Goal: Information Seeking & Learning: Compare options

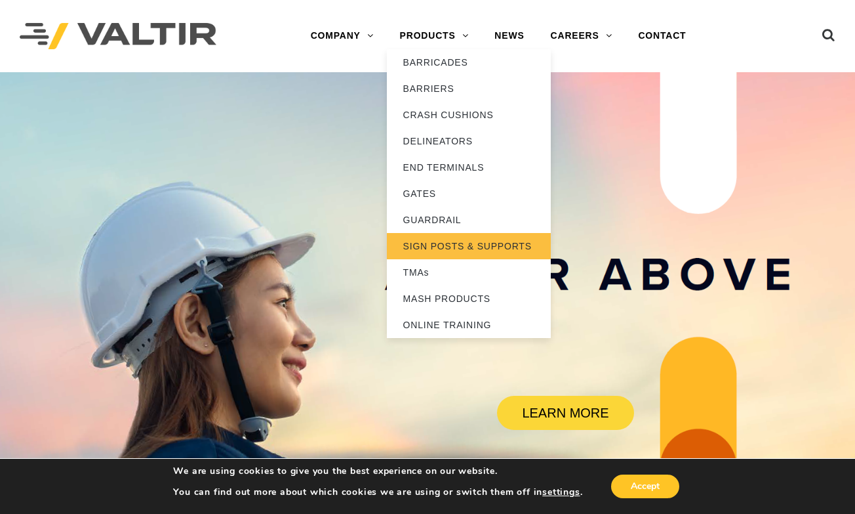
click at [485, 249] on link "SIGN POSTS & SUPPORTS" at bounding box center [469, 246] width 164 height 26
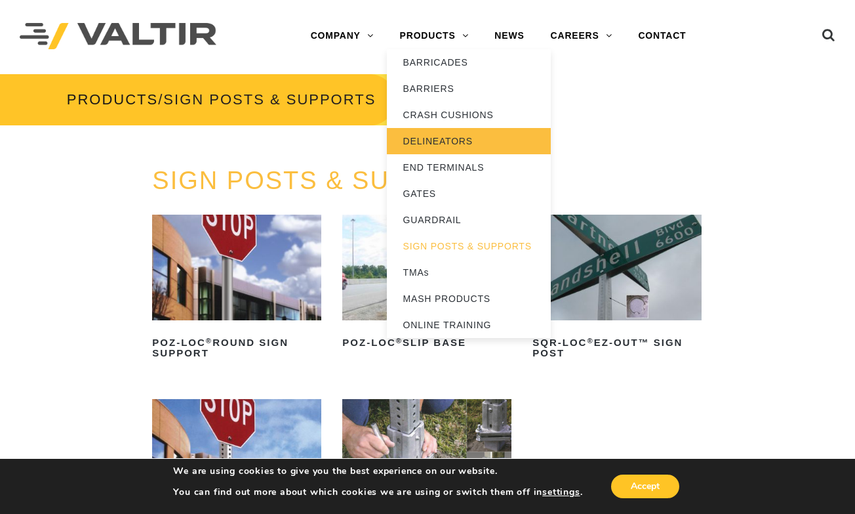
click at [474, 136] on link "DELINEATORS" at bounding box center [469, 141] width 164 height 26
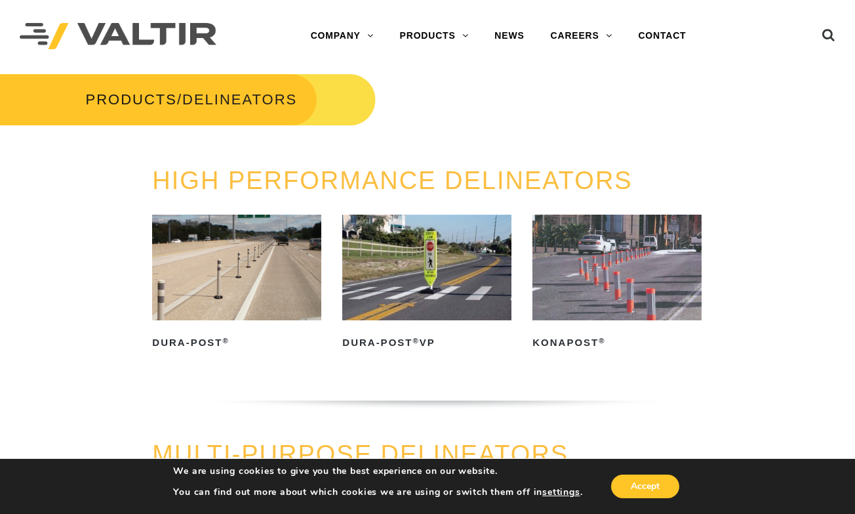
click at [358, 185] on link "HIGH PERFORMANCE DELINEATORS" at bounding box center [392, 181] width 480 height 28
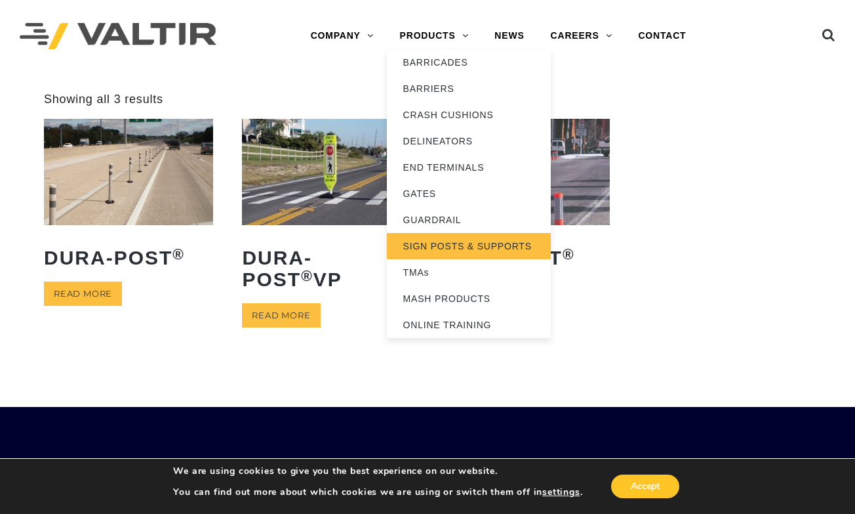
click at [480, 246] on link "SIGN POSTS & SUPPORTS" at bounding box center [469, 246] width 164 height 26
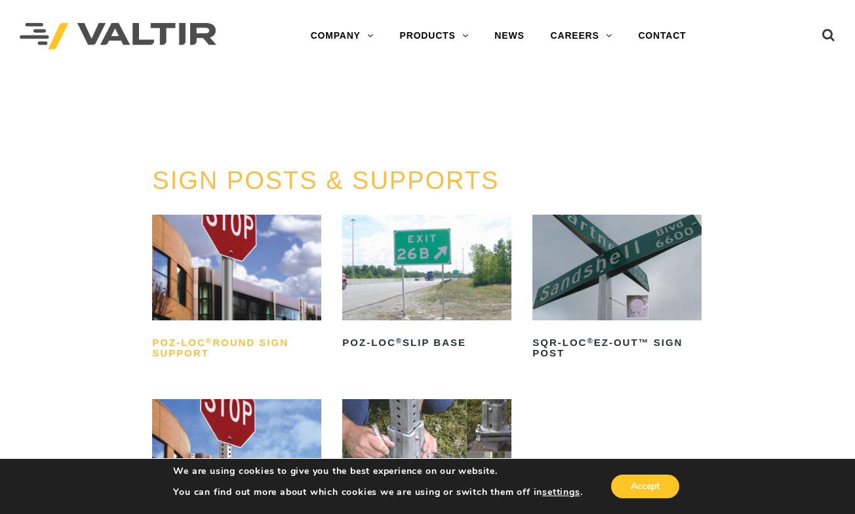
click at [228, 342] on h2 "POZ-LOC ® Round Sign Support" at bounding box center [236, 347] width 169 height 31
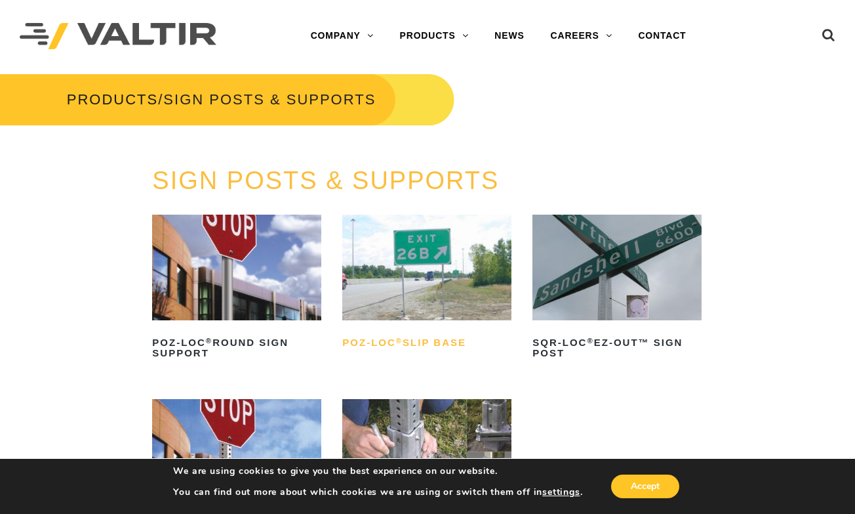
click at [426, 340] on h2 "POZ-LOC ® Slip Base" at bounding box center [426, 342] width 169 height 21
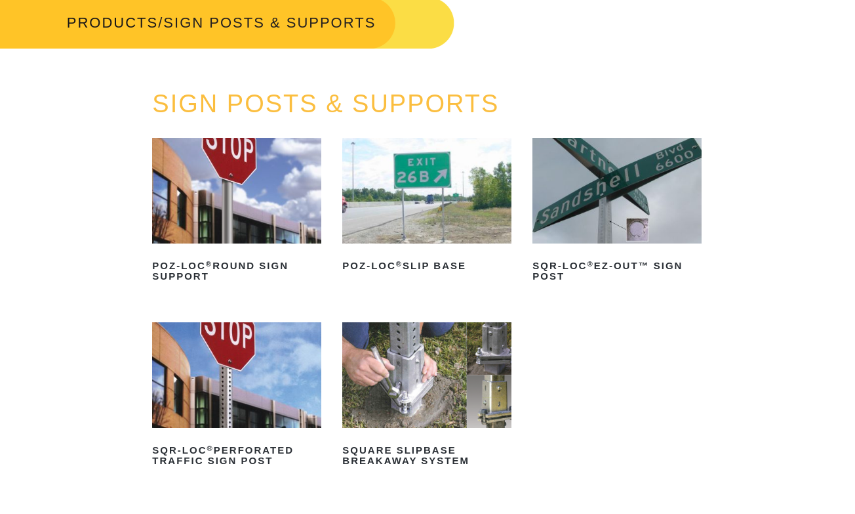
scroll to position [153, 0]
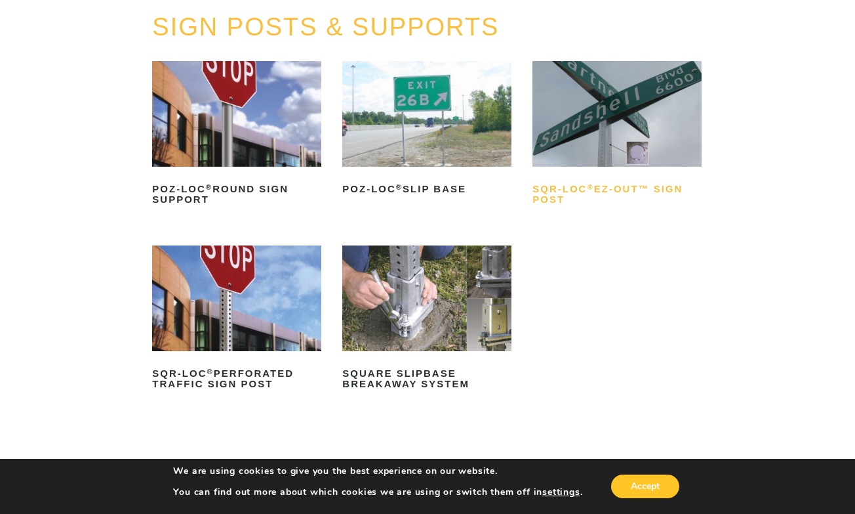
click at [590, 186] on sup "®" at bounding box center [590, 187] width 7 height 8
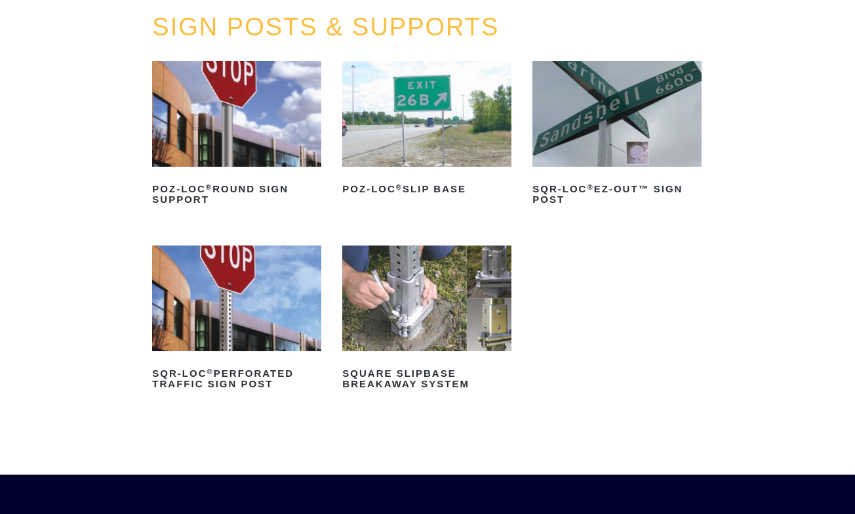
scroll to position [207, 0]
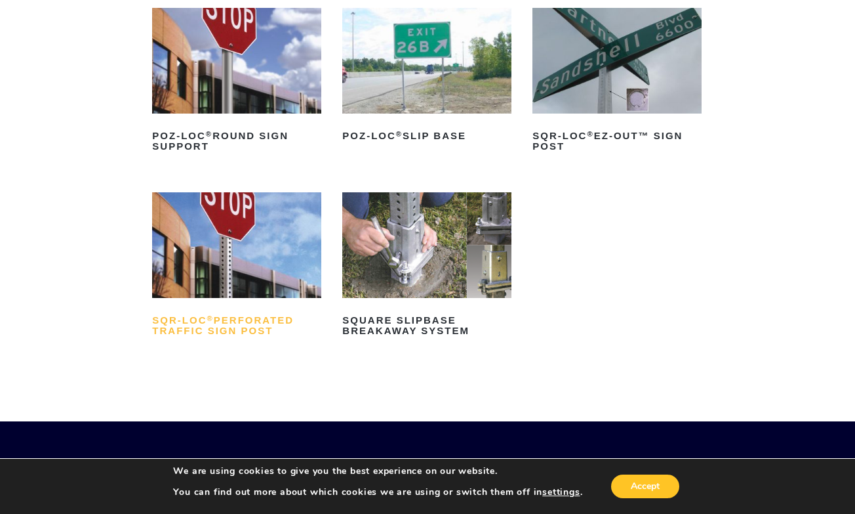
click at [237, 326] on h2 "SQR-LOC ® Perforated Traffic Sign Post" at bounding box center [236, 325] width 169 height 31
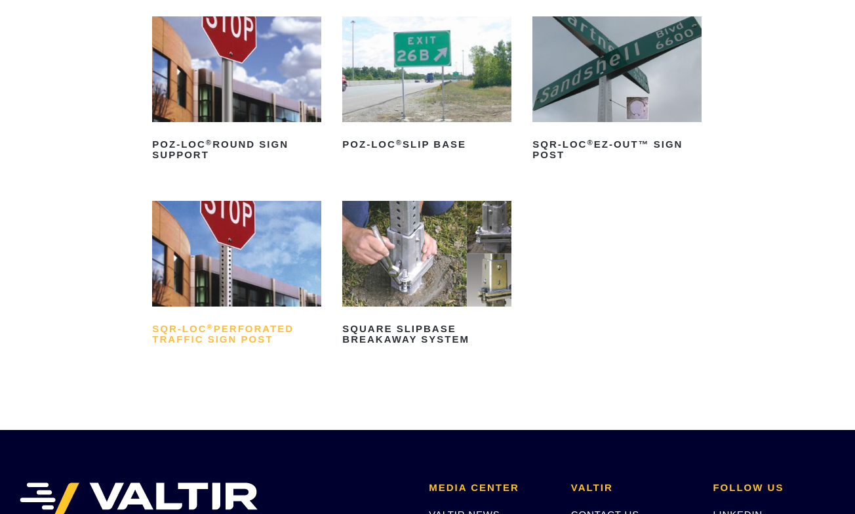
scroll to position [207, 0]
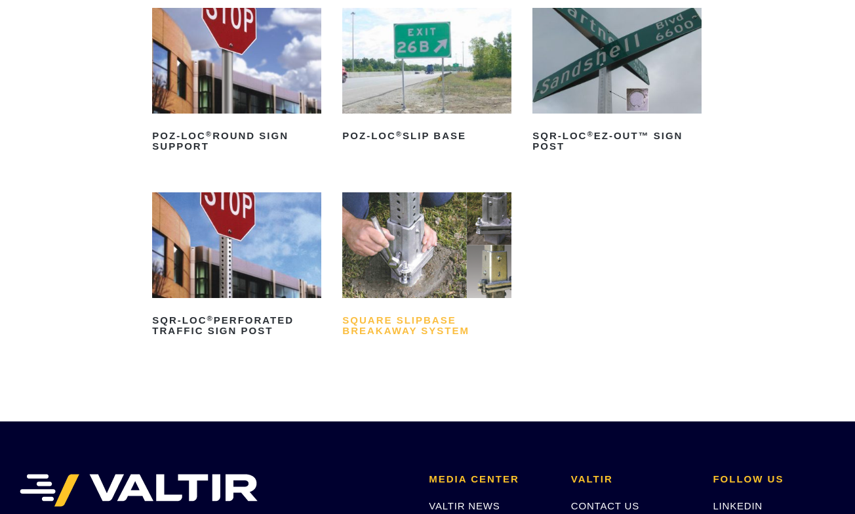
click at [400, 324] on h2 "Square Slipbase Breakaway System" at bounding box center [426, 325] width 169 height 31
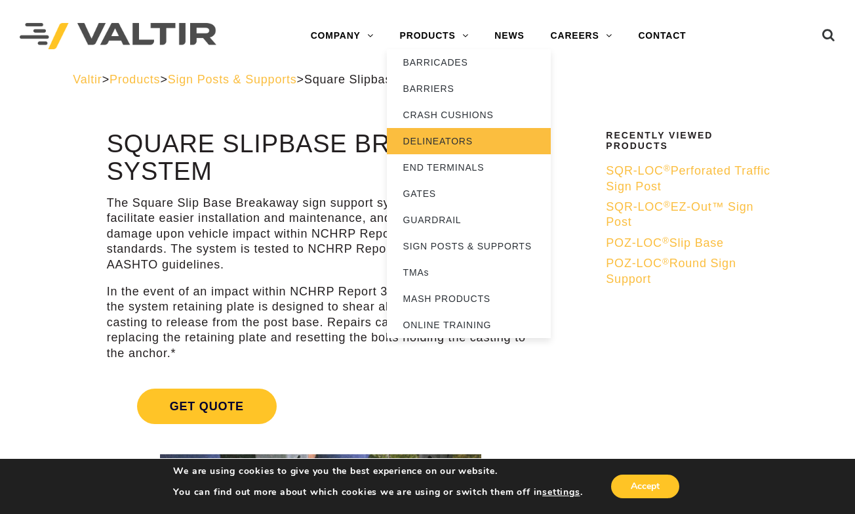
click at [446, 139] on link "DELINEATORS" at bounding box center [469, 141] width 164 height 26
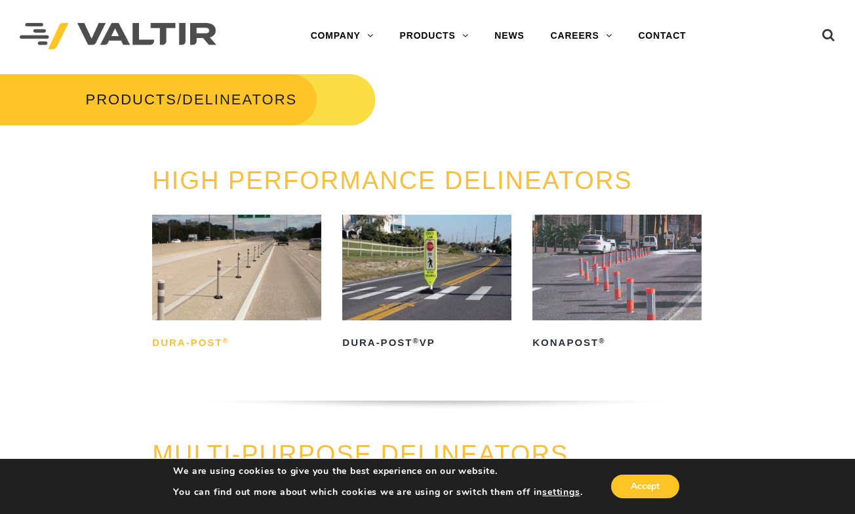
click at [203, 338] on h2 "Dura-Post ®" at bounding box center [236, 342] width 169 height 21
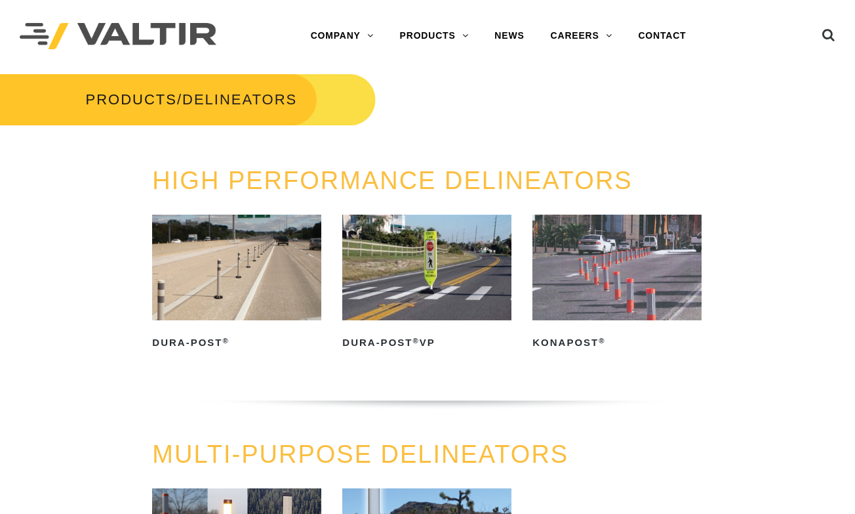
scroll to position [144, 0]
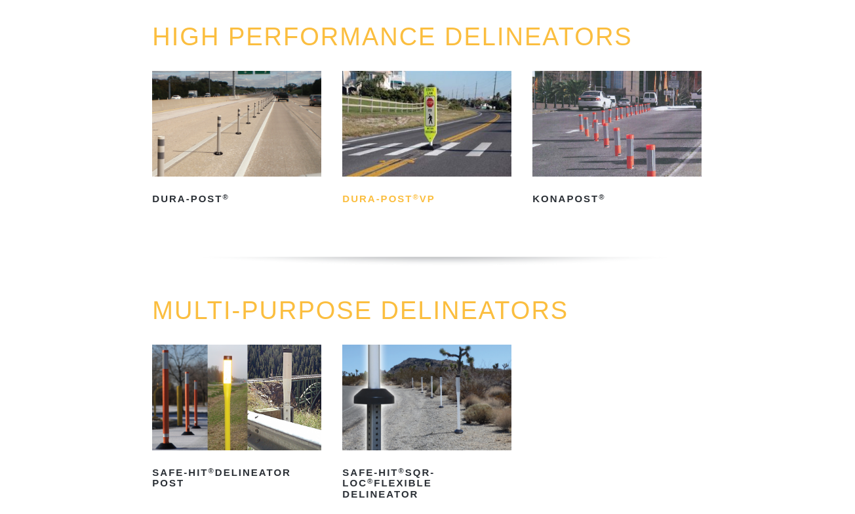
click at [419, 195] on sup "®" at bounding box center [416, 197] width 7 height 8
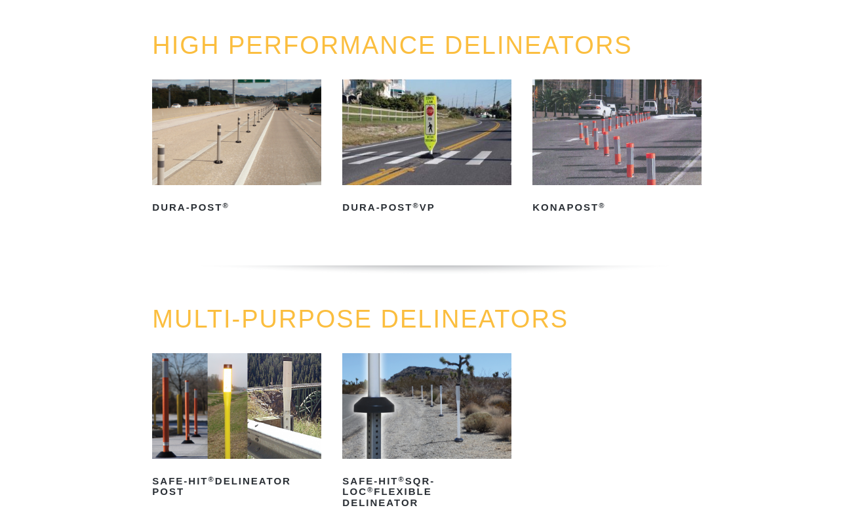
scroll to position [144, 0]
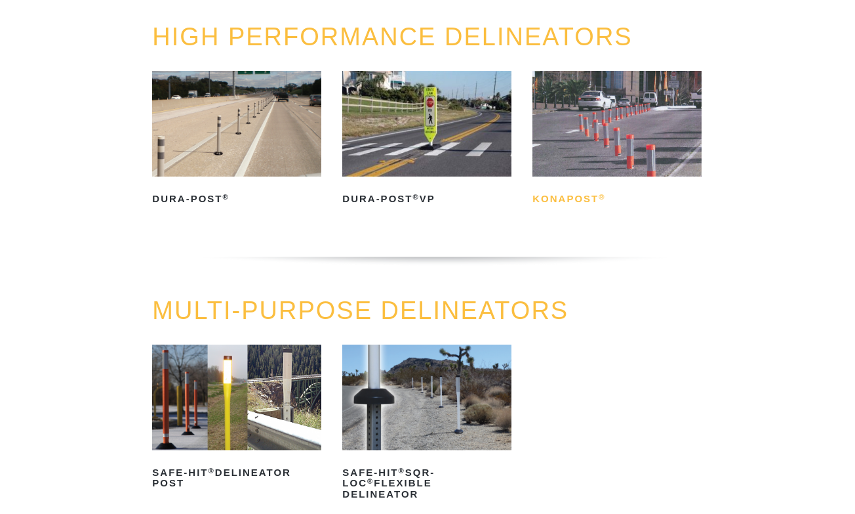
click at [575, 201] on h2 "KonaPost ®" at bounding box center [617, 198] width 169 height 21
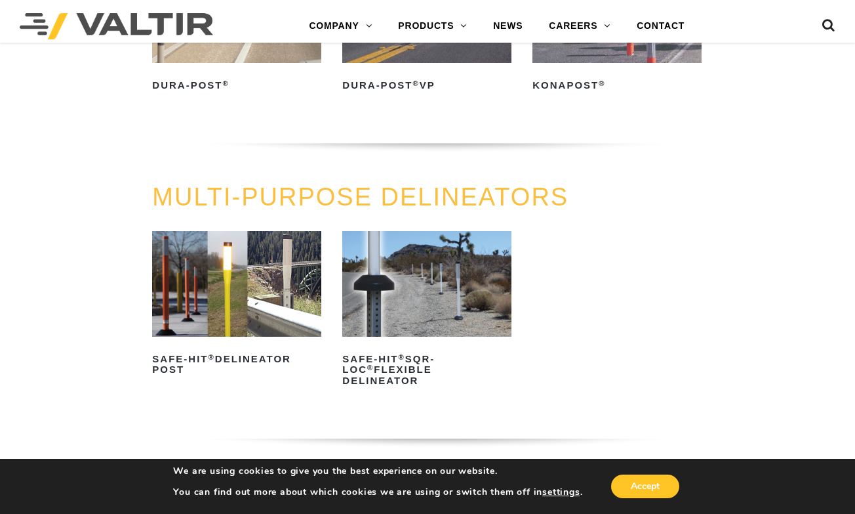
scroll to position [274, 0]
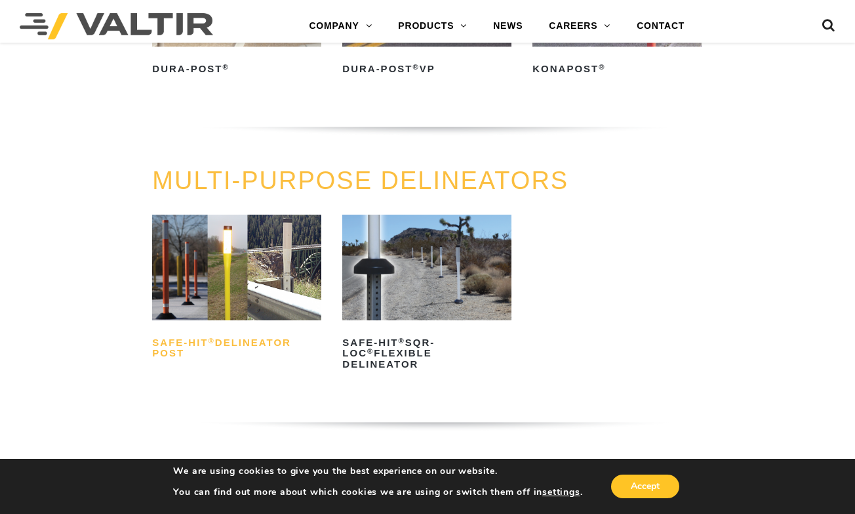
click at [272, 342] on h2 "Safe-Hit ® Delineator Post" at bounding box center [236, 347] width 169 height 31
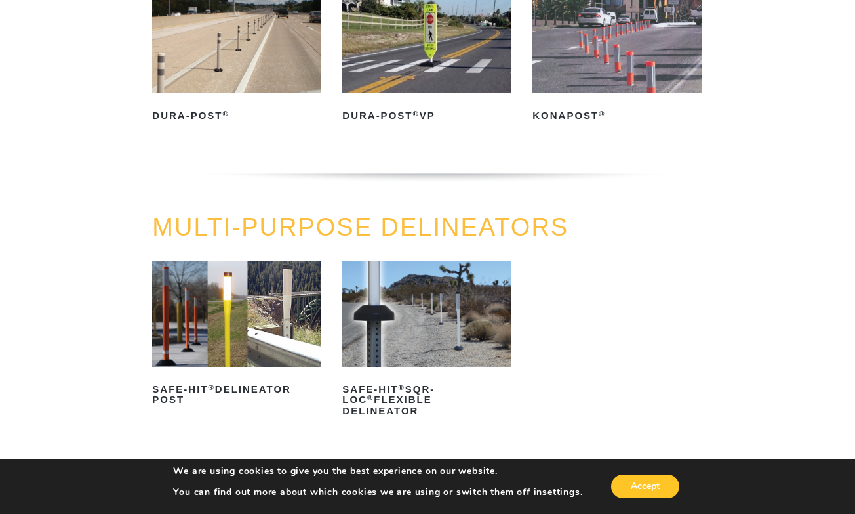
scroll to position [244, 0]
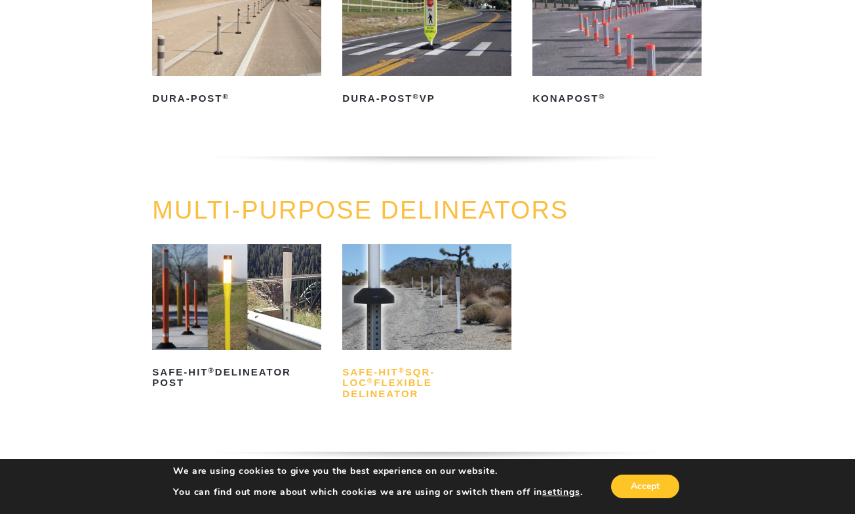
click at [407, 374] on h2 "Safe-Hit ® SQR-LOC ® Flexible Delineator" at bounding box center [426, 382] width 169 height 43
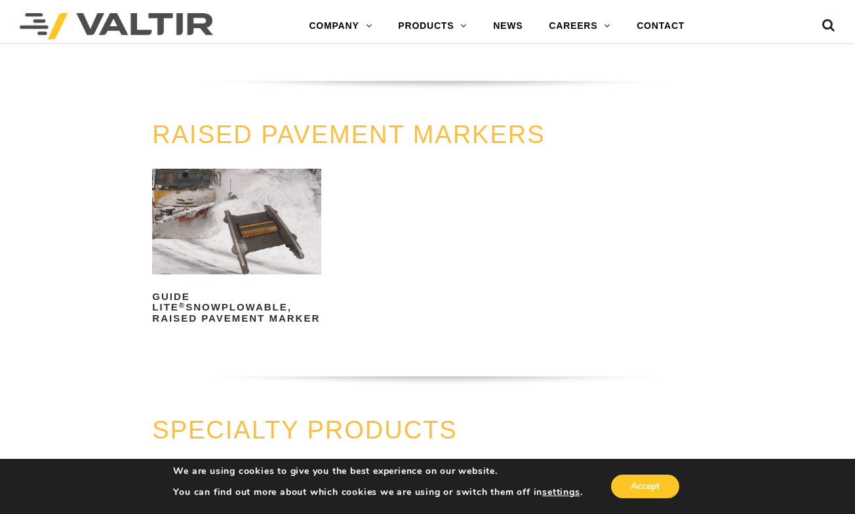
scroll to position [701, 0]
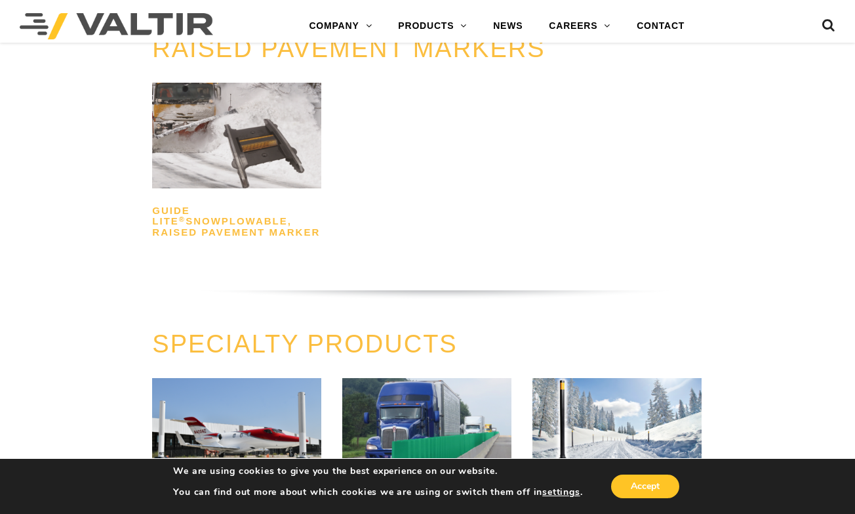
click at [218, 213] on h2 "GUIDE LITE ® Snowplowable, Raised Pavement Marker" at bounding box center [236, 221] width 169 height 43
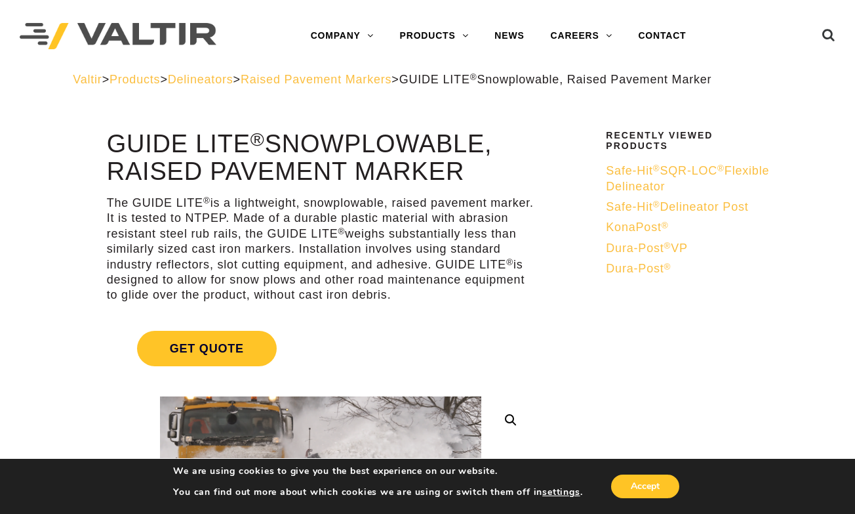
scroll to position [9, 0]
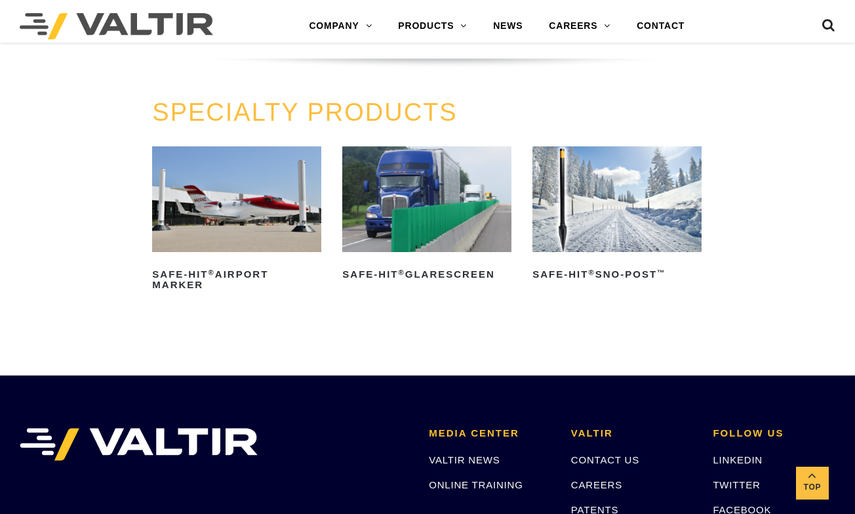
scroll to position [940, 0]
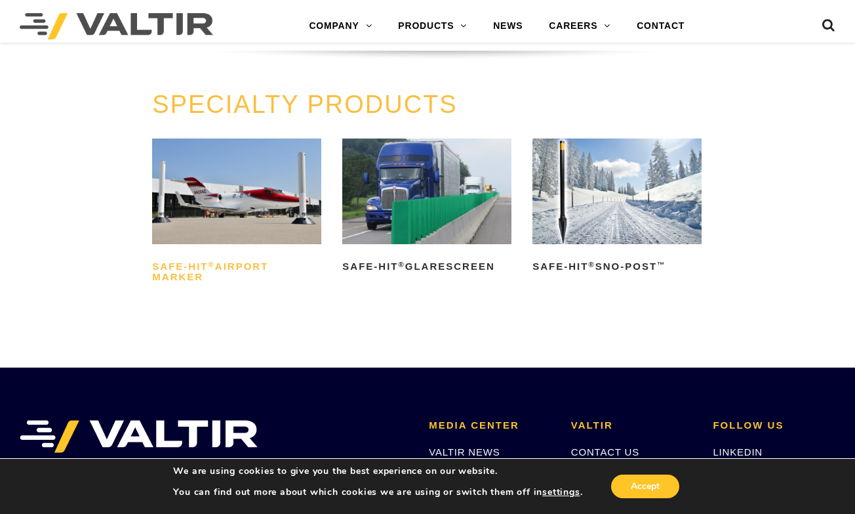
click at [216, 256] on h2 "Safe-Hit ® Airport Marker" at bounding box center [236, 271] width 169 height 31
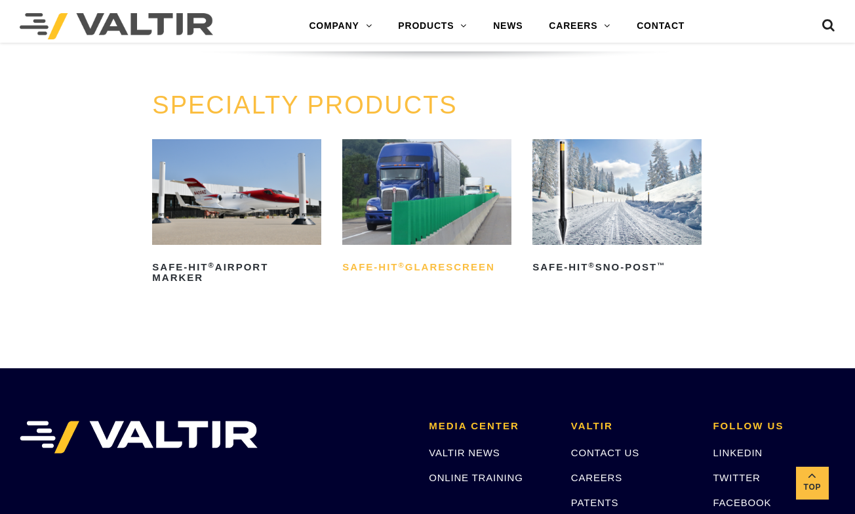
scroll to position [940, 0]
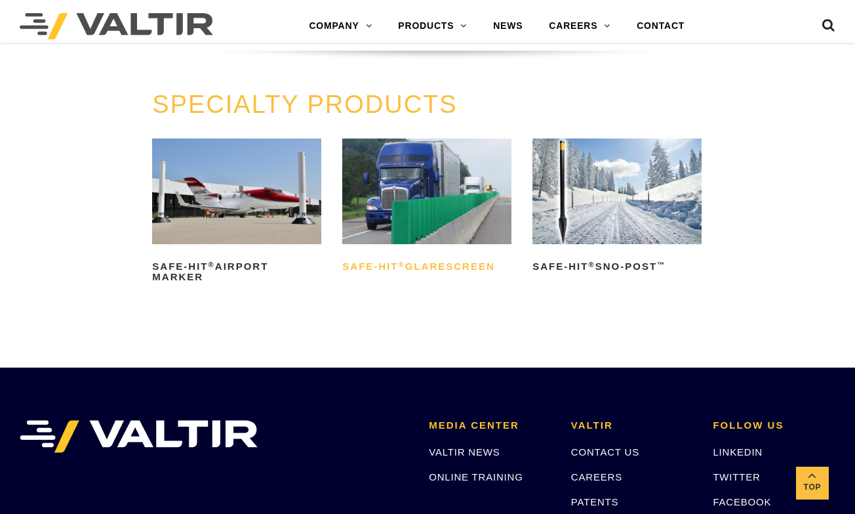
click at [402, 259] on h2 "Safe-Hit ® Glarescreen" at bounding box center [426, 266] width 169 height 21
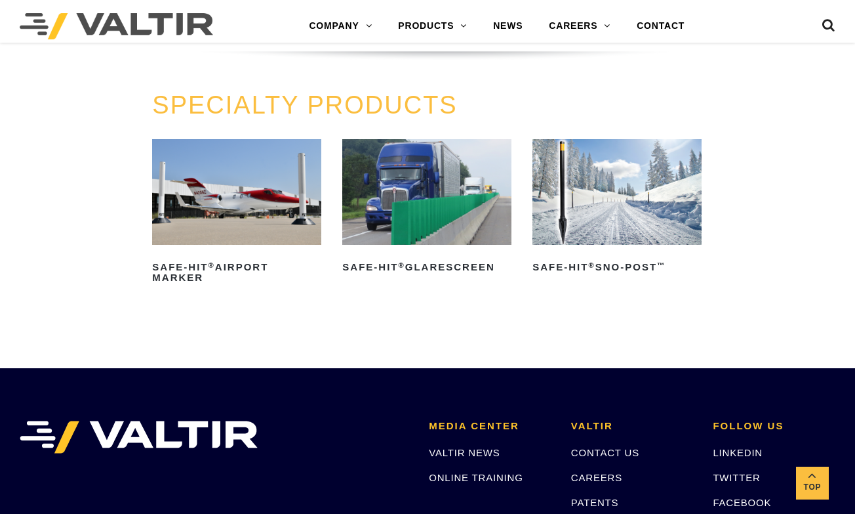
scroll to position [940, 0]
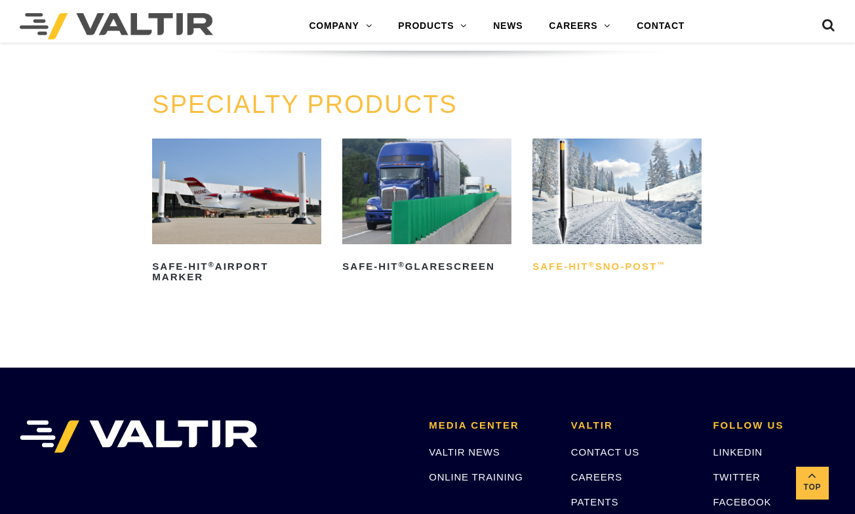
click at [594, 260] on sup "®" at bounding box center [591, 264] width 7 height 8
